Goal: Transaction & Acquisition: Purchase product/service

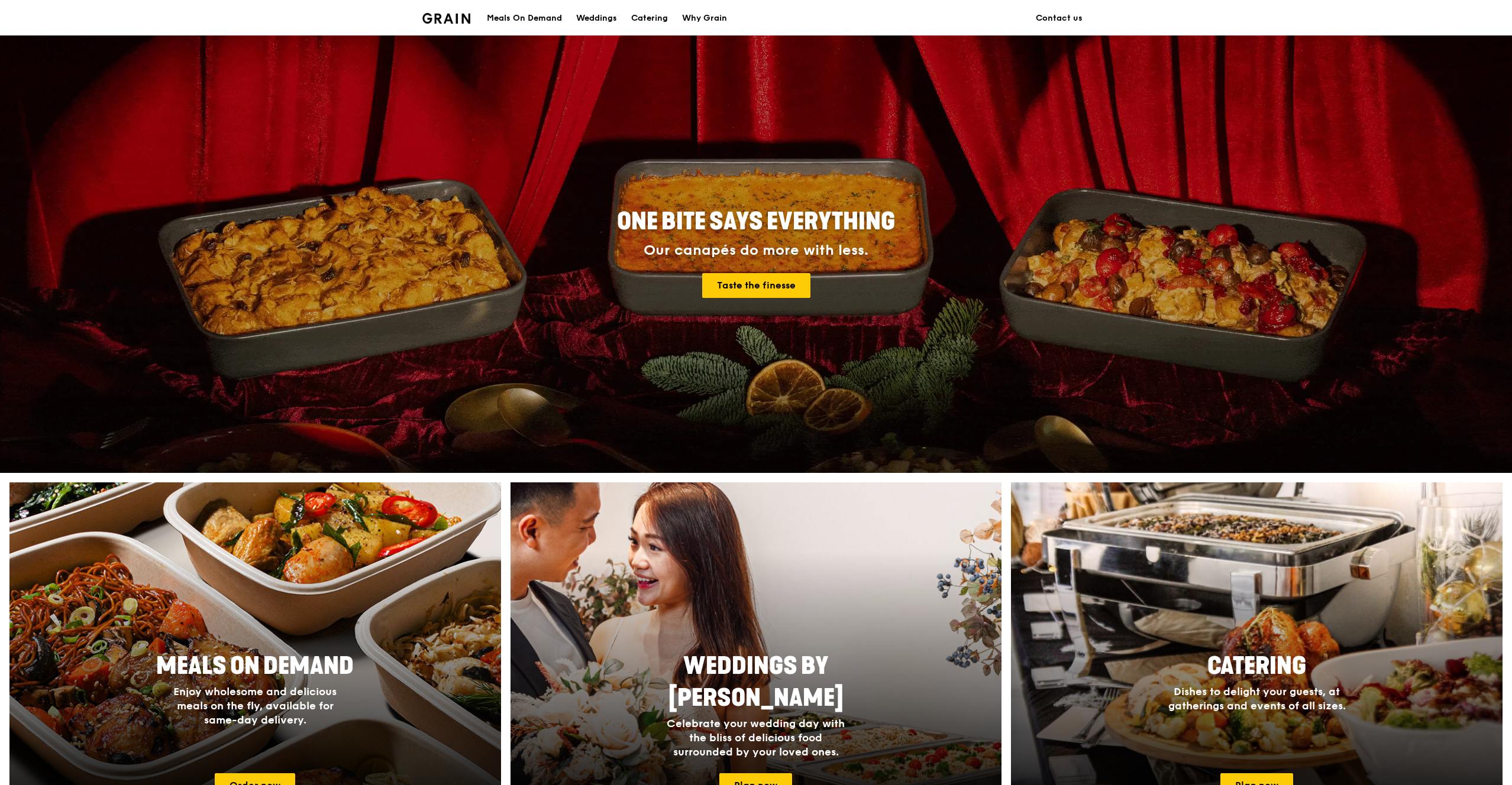
scroll to position [222, 0]
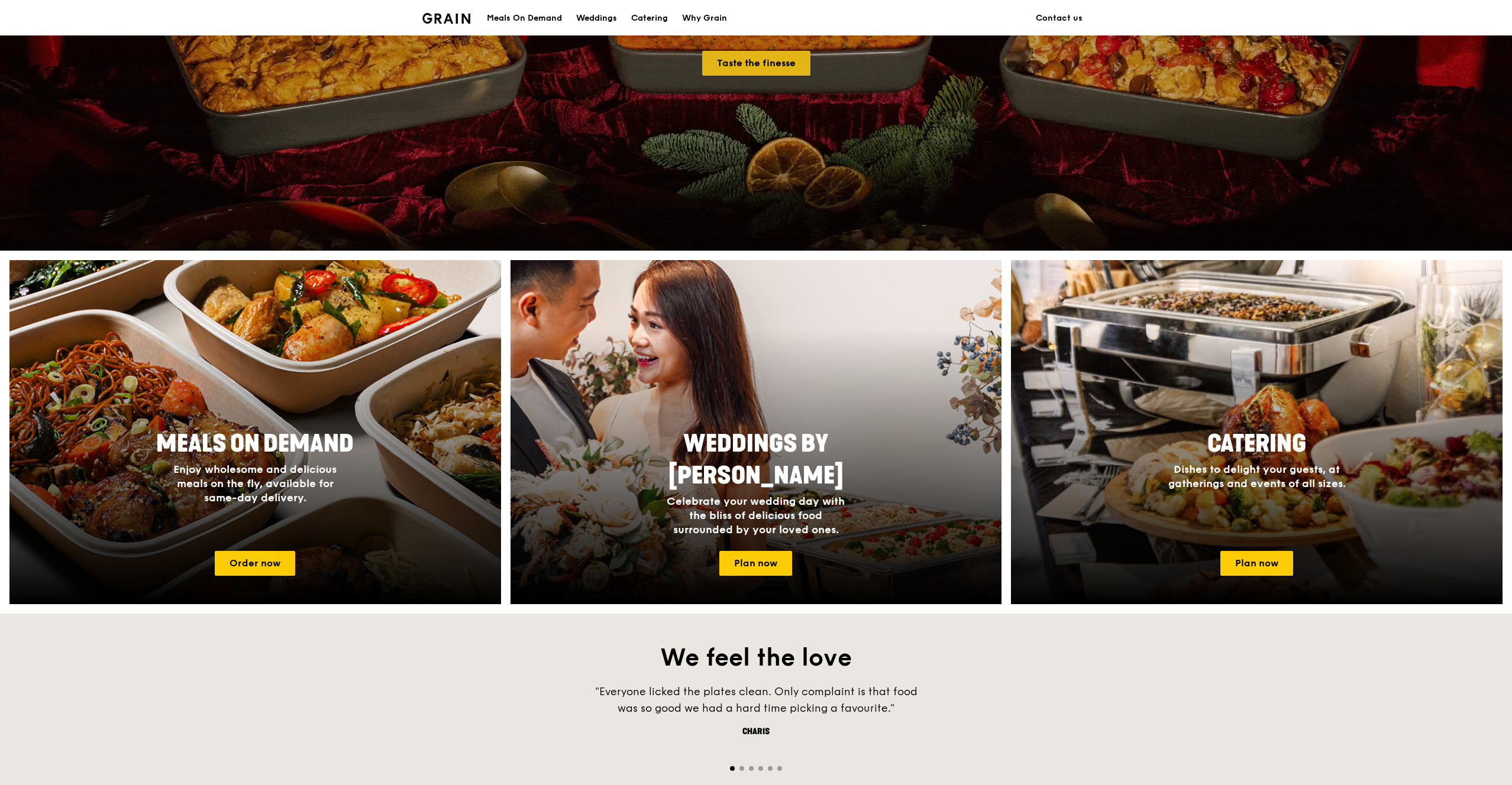
click at [785, 65] on link "Taste the finesse" at bounding box center [757, 63] width 109 height 25
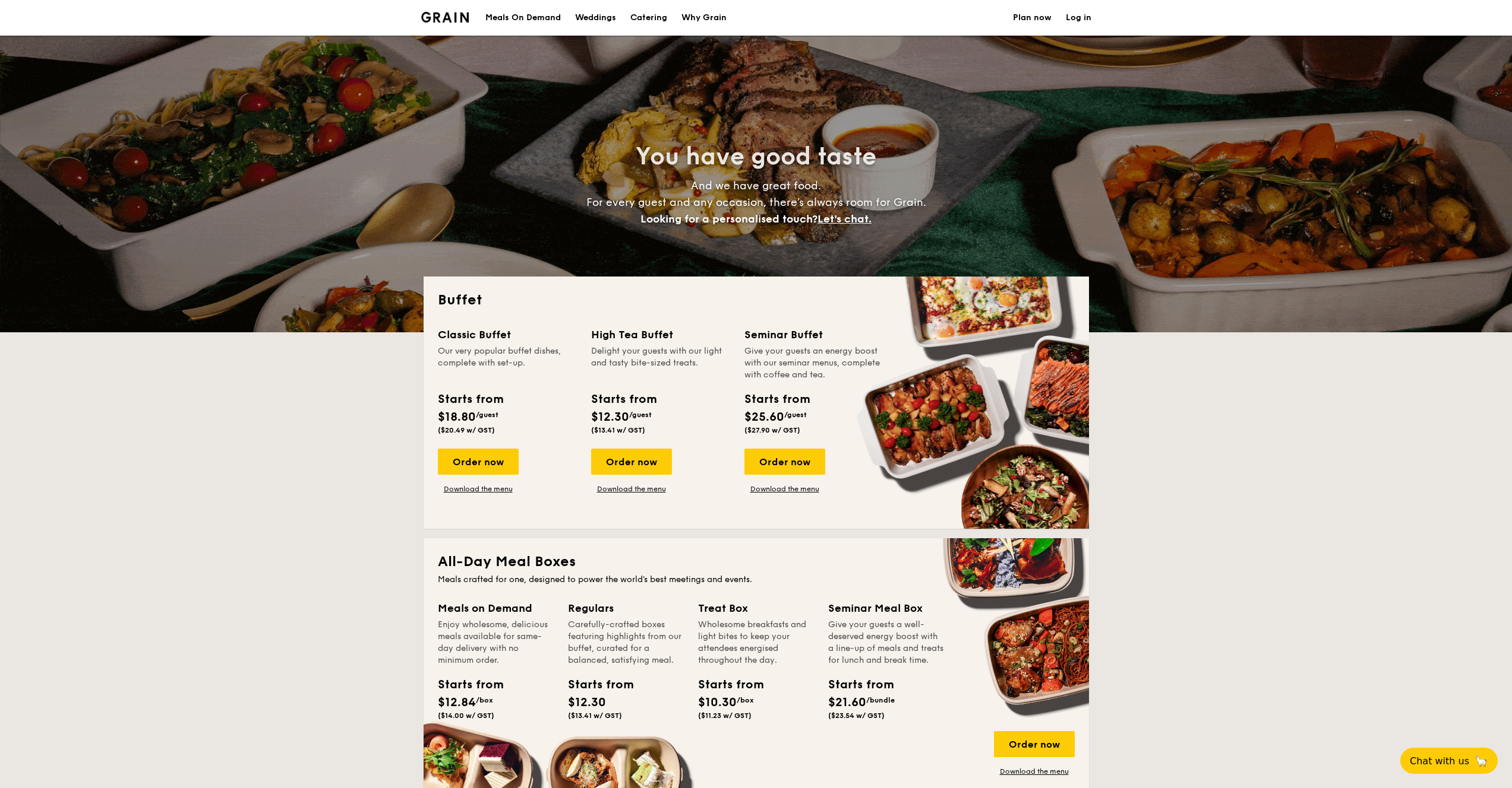
select select
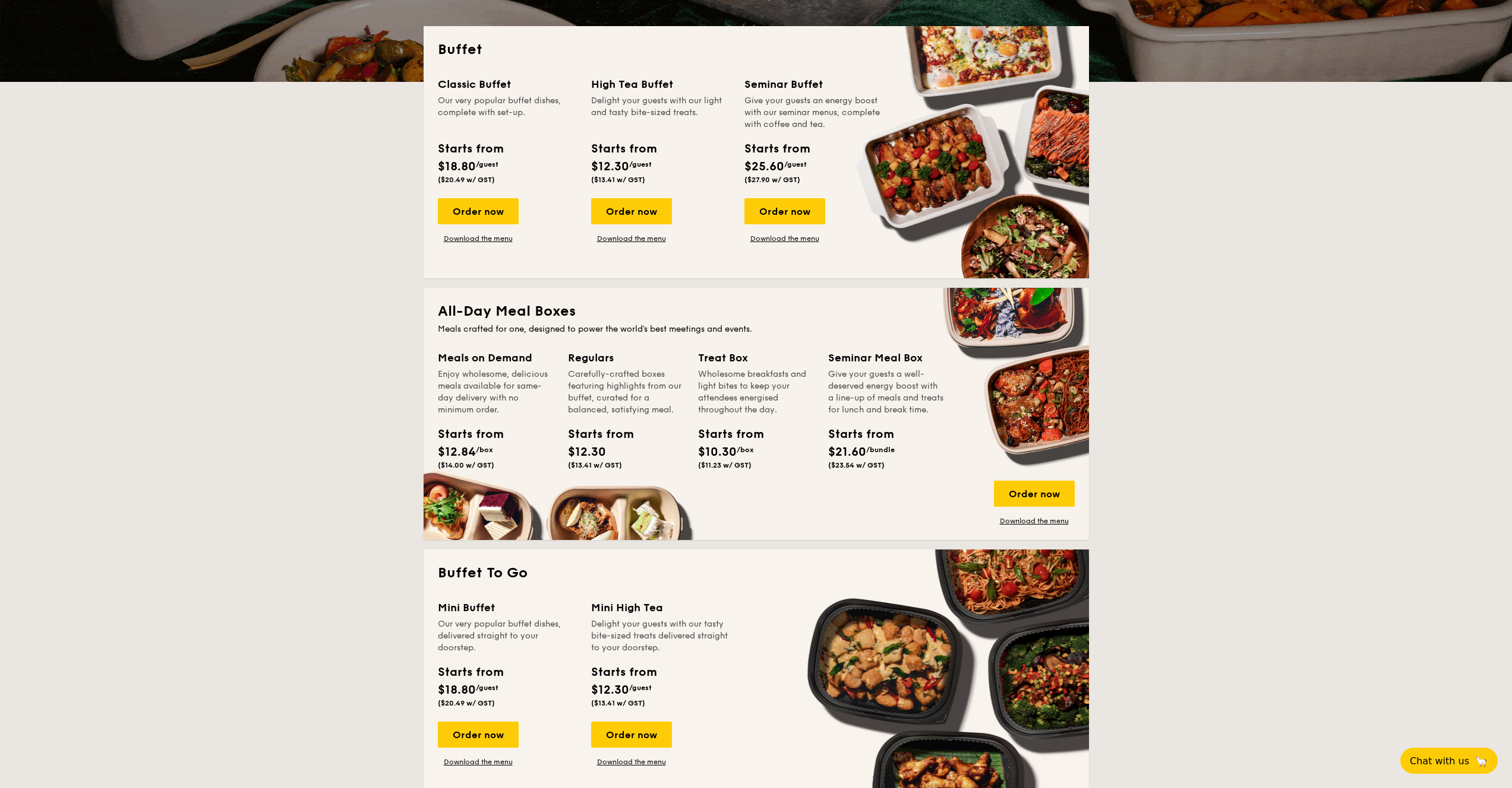
scroll to position [53, 0]
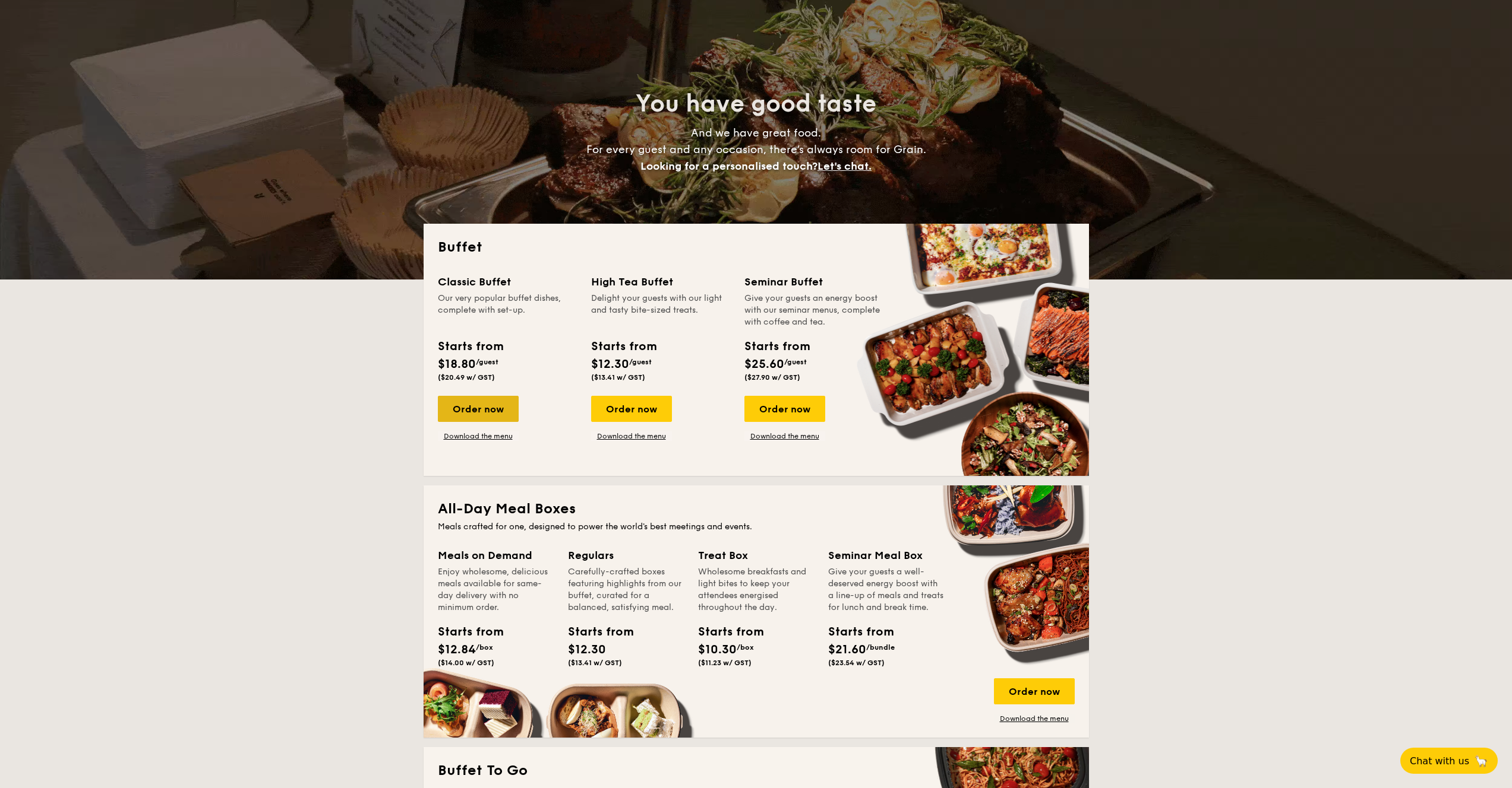
click at [501, 420] on div "Order now" at bounding box center [478, 409] width 80 height 26
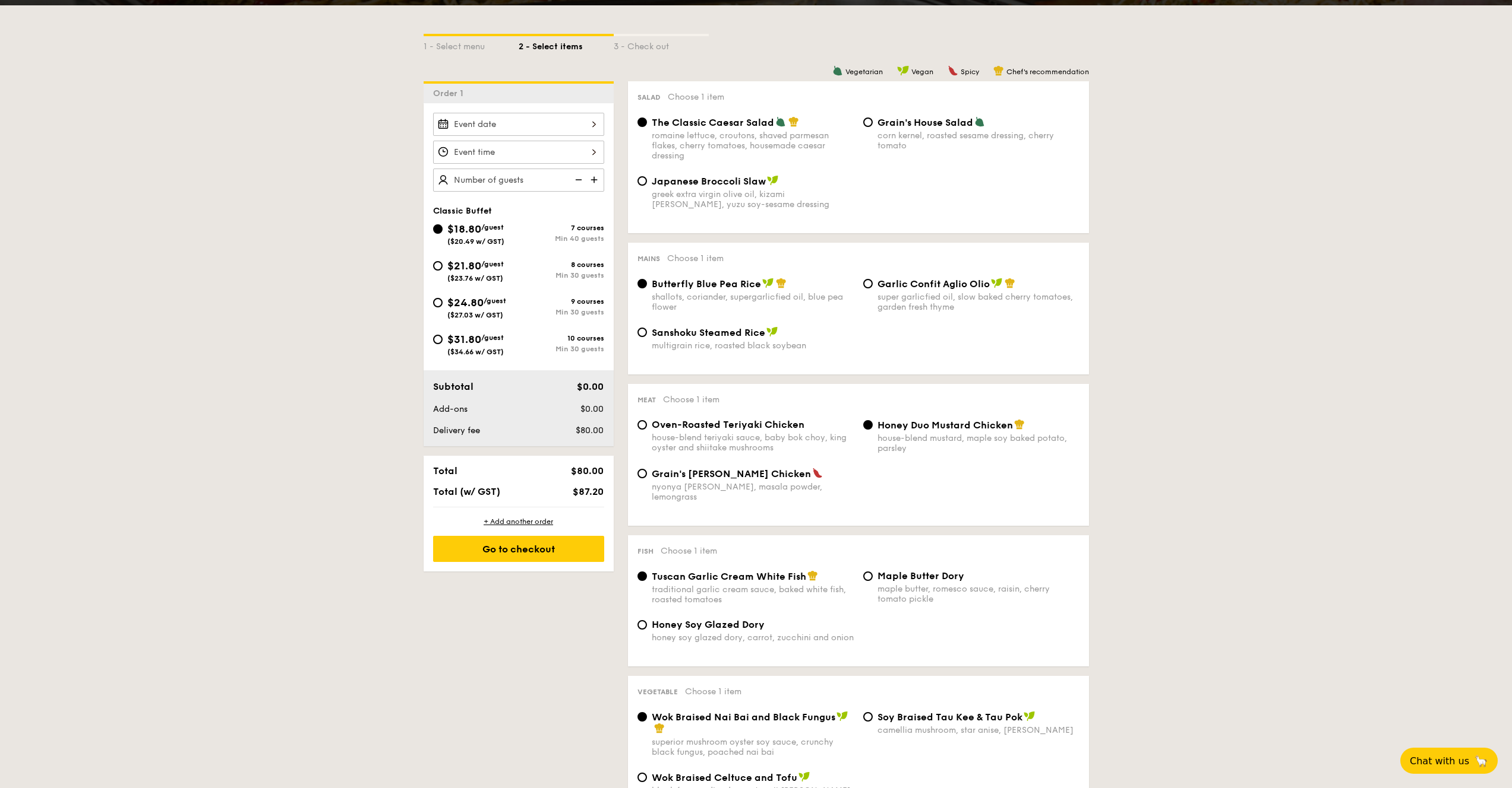
scroll to position [429, 0]
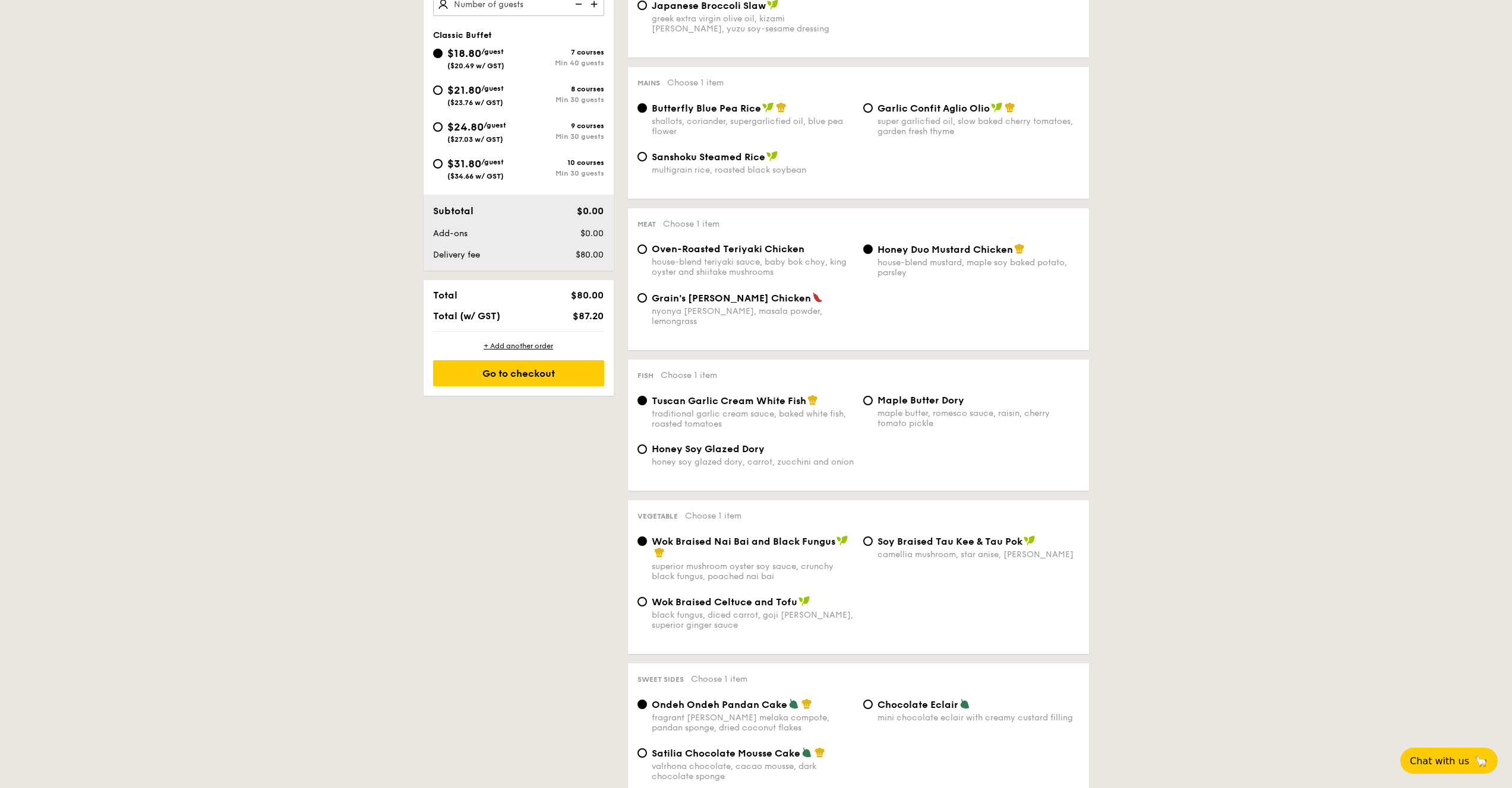
click at [695, 444] on span "Honey Soy Glazed Dory" at bounding box center [708, 449] width 113 height 11
click at [647, 445] on input "Honey Soy Glazed Dory honey soy glazed dory, carrot, zucchini and onion" at bounding box center [641, 449] width 10 height 10
radio input "true"
click at [694, 395] on span "Tuscan Garlic Cream White Fish" at bounding box center [729, 400] width 154 height 11
click at [647, 396] on input "Tuscan Garlic Cream White Fish traditional garlic cream sauce, baked white fish…" at bounding box center [641, 400] width 10 height 10
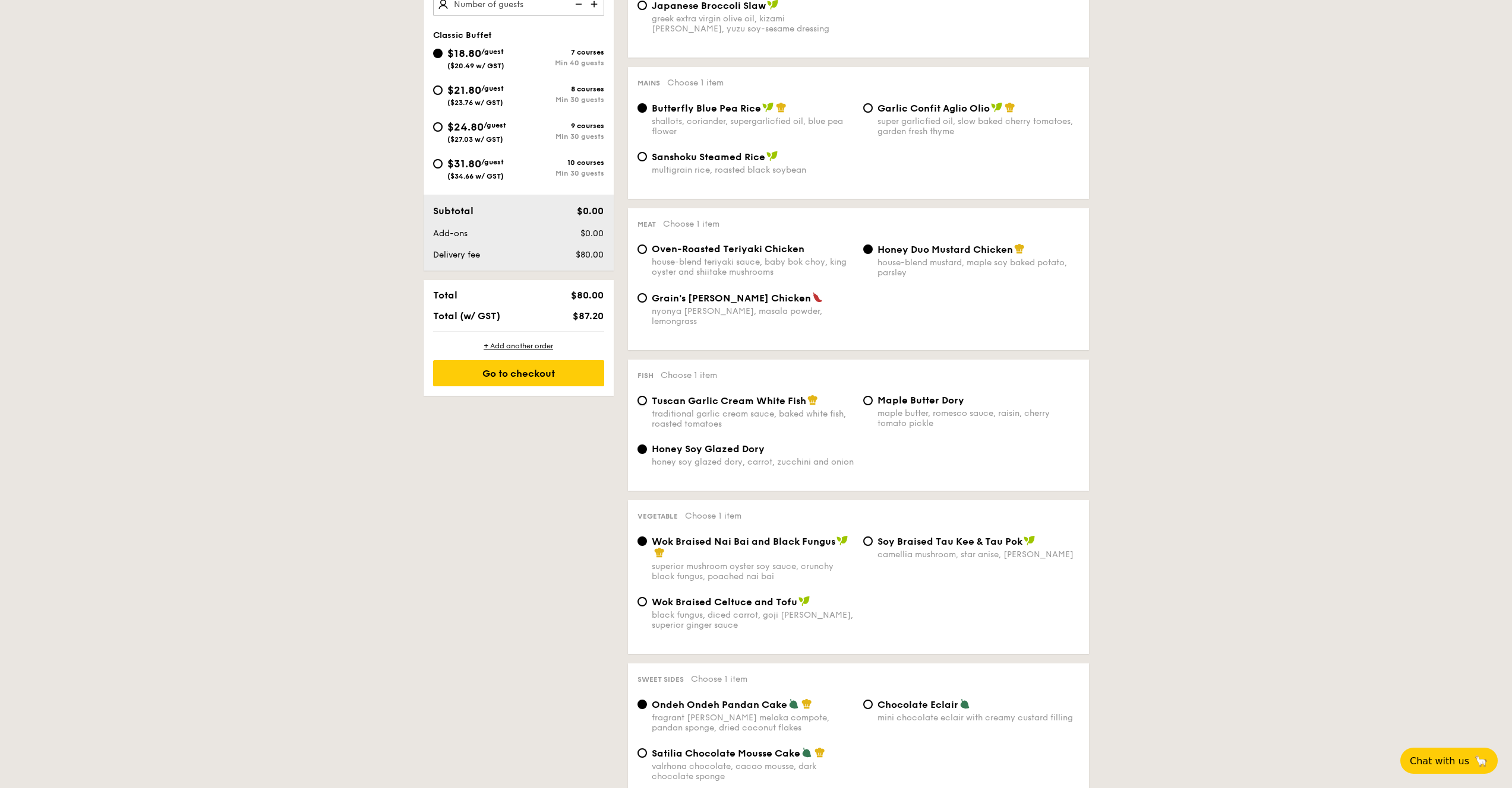
radio input "true"
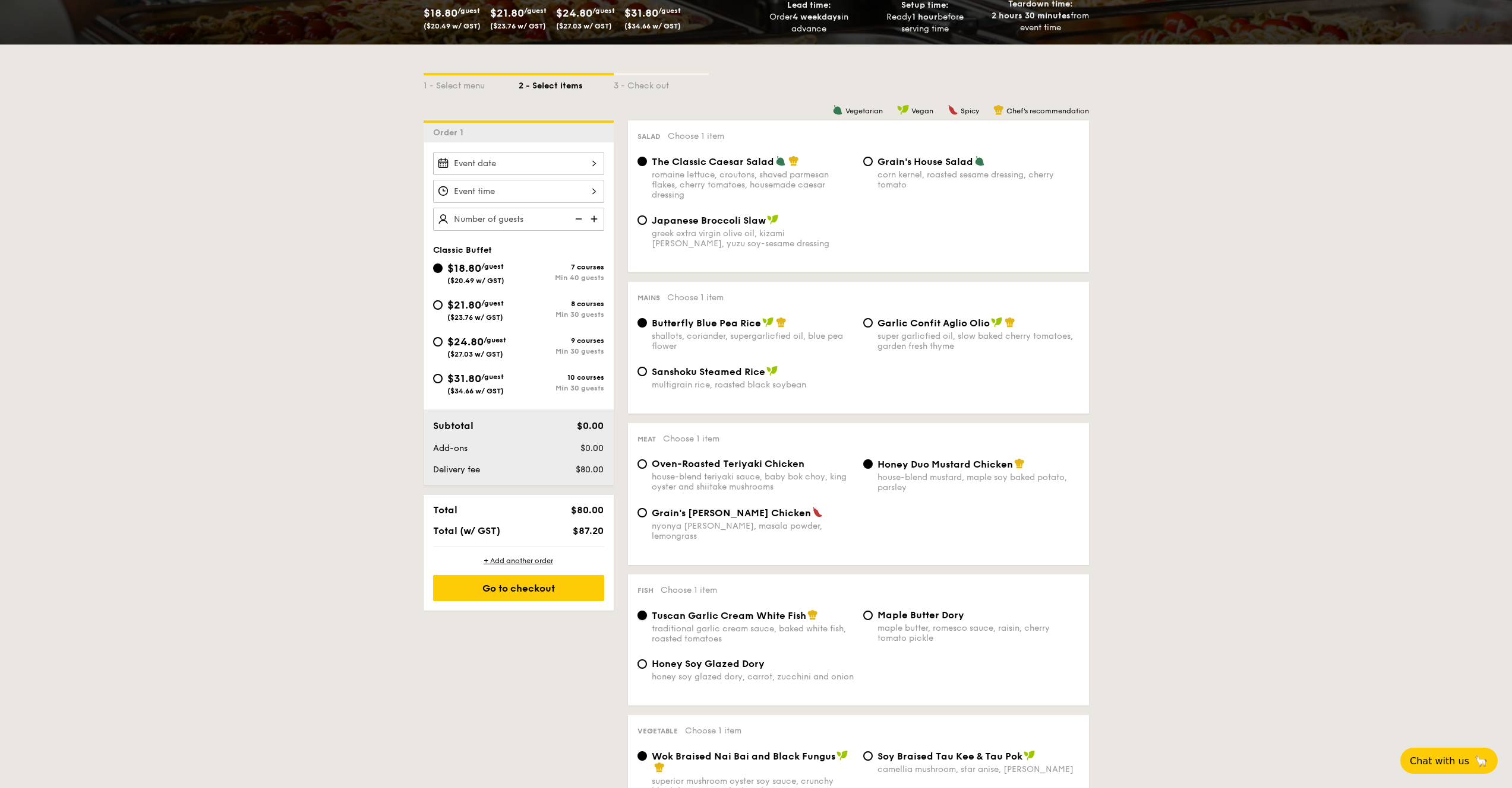
scroll to position [214, 0]
